Goal: Download file/media

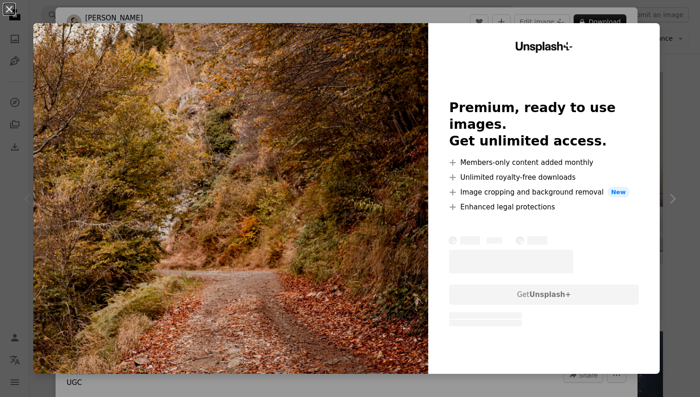
scroll to position [159, 0]
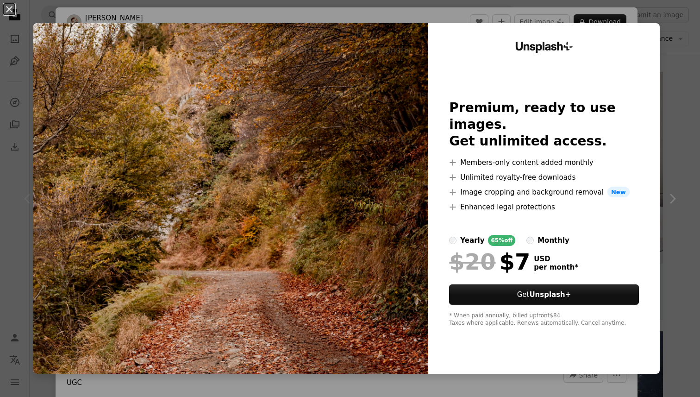
click at [689, 87] on div "An X shape Unsplash+ Premium, ready to use images. Get unlimited access. A plus…" at bounding box center [350, 198] width 700 height 397
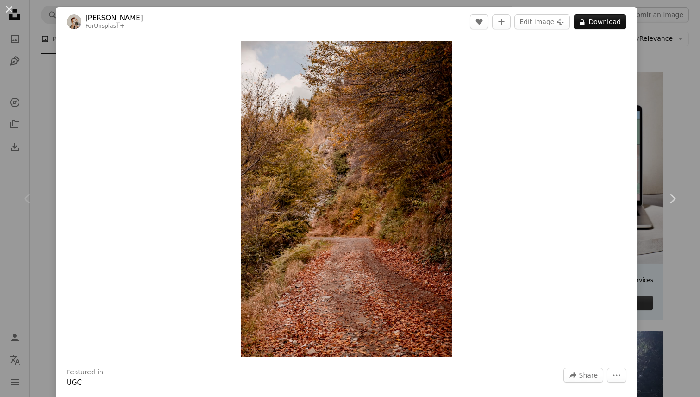
click at [672, 48] on div "An X shape Chevron left Chevron right [PERSON_NAME] For Unsplash+ A heart A plu…" at bounding box center [350, 198] width 700 height 397
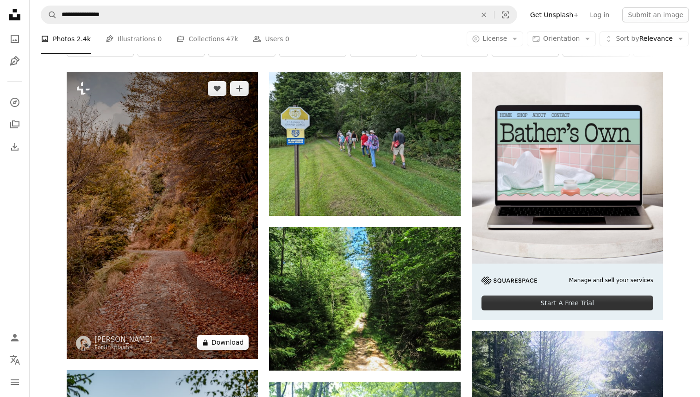
click at [209, 339] on icon "A lock" at bounding box center [205, 342] width 7 height 7
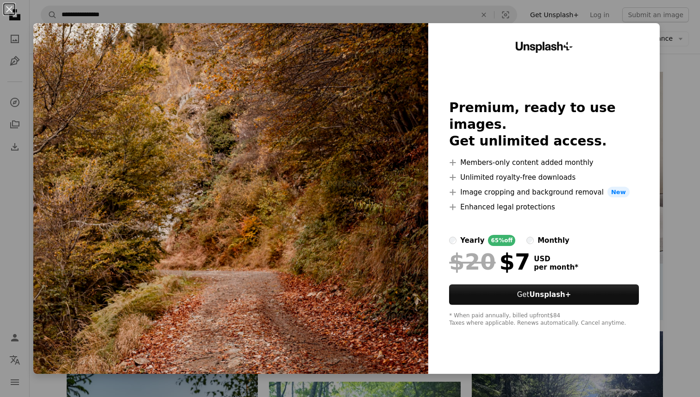
click at [688, 128] on div "An X shape Unsplash+ Premium, ready to use images. Get unlimited access. A plus…" at bounding box center [350, 198] width 700 height 397
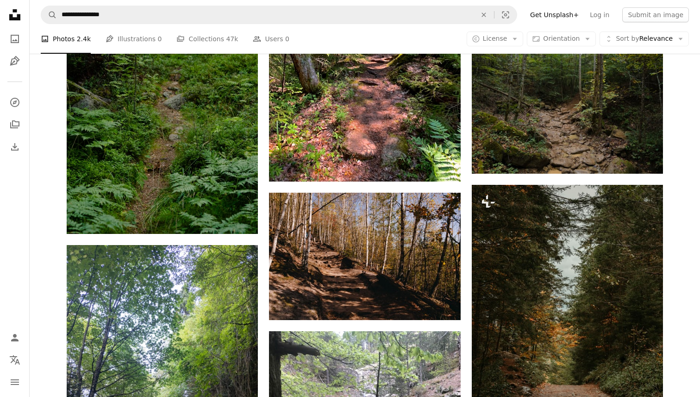
scroll to position [883, 0]
